Goal: Transaction & Acquisition: Purchase product/service

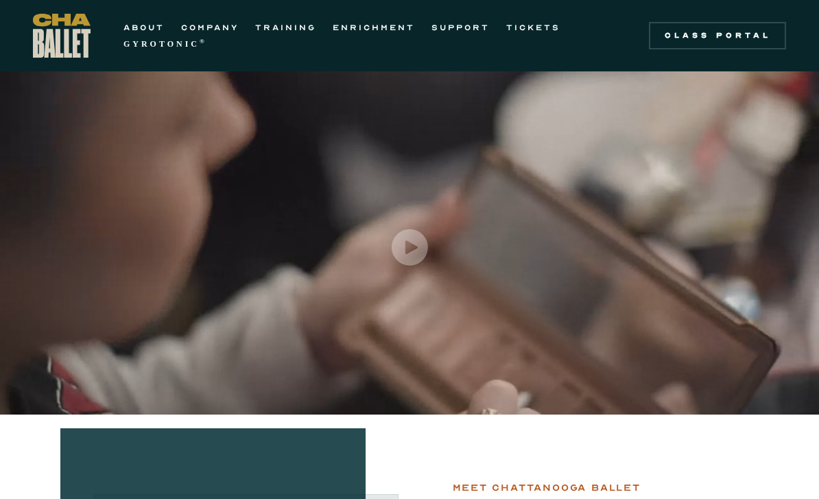
click at [530, 29] on link "TICKETS" at bounding box center [533, 27] width 54 height 16
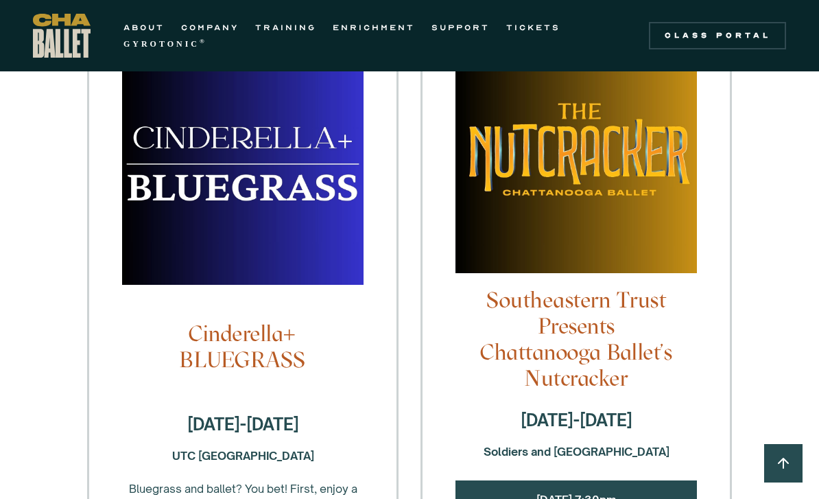
scroll to position [1112, 0]
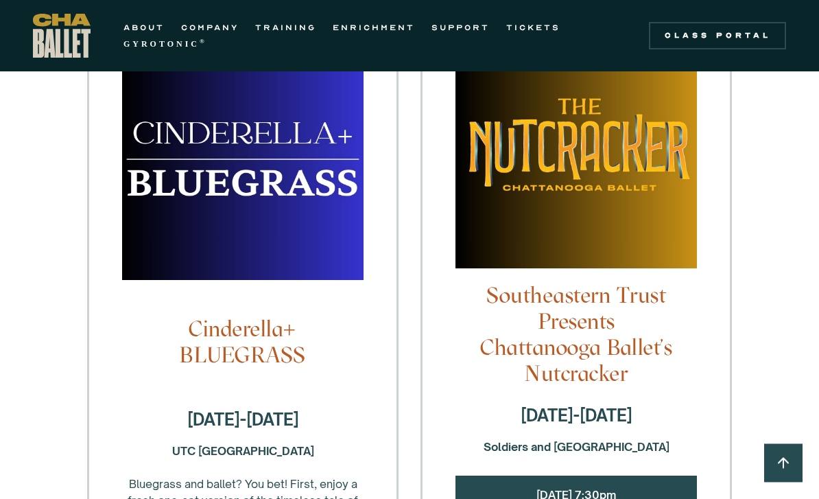
click at [591, 217] on img at bounding box center [575, 154] width 241 height 255
click at [617, 215] on img at bounding box center [575, 154] width 241 height 255
click at [632, 213] on img at bounding box center [575, 154] width 241 height 255
click at [634, 171] on img at bounding box center [575, 154] width 241 height 255
click at [613, 150] on img at bounding box center [575, 154] width 241 height 255
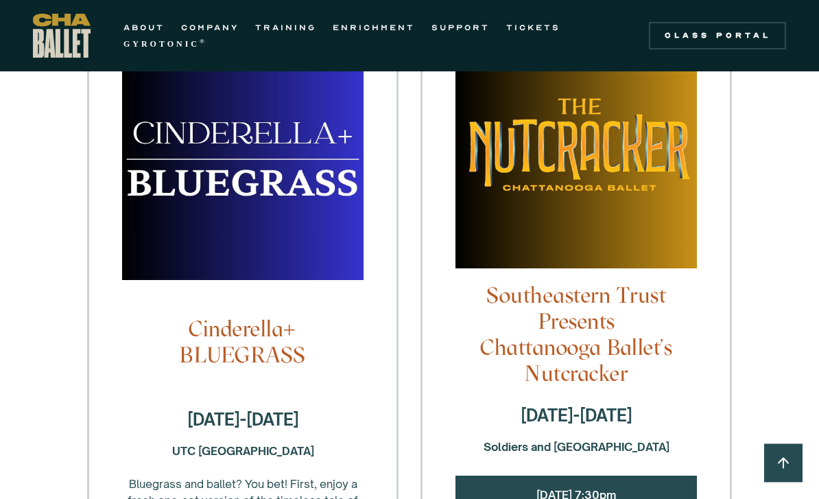
click at [585, 161] on img at bounding box center [575, 154] width 241 height 255
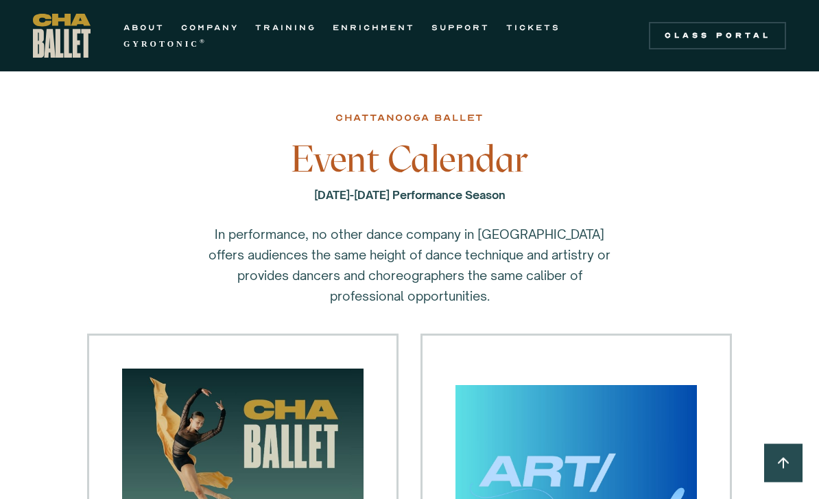
scroll to position [0, 0]
